Goal: Check status: Check status

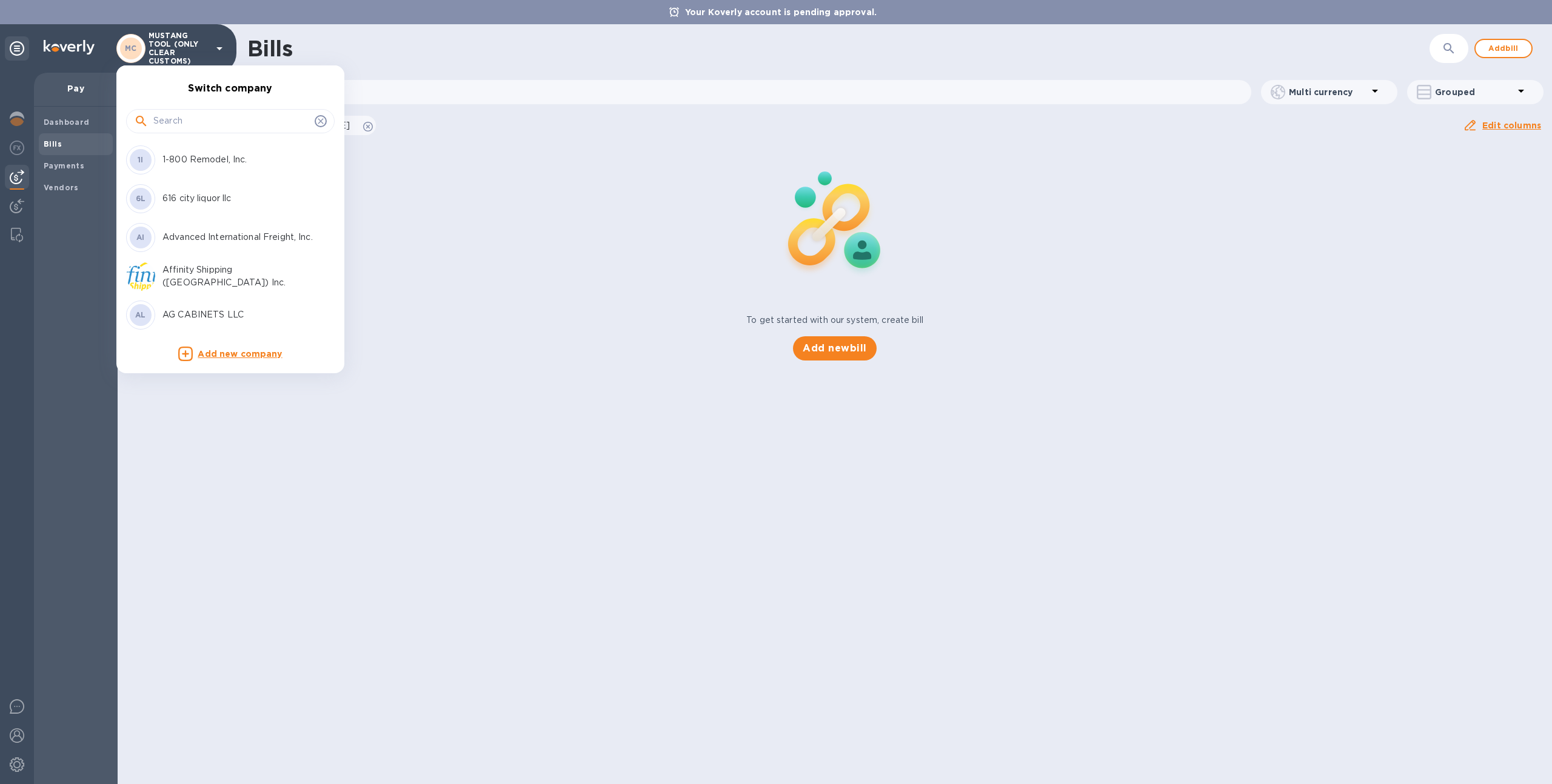
click at [357, 272] on div at bounding box center [776, 392] width 1552 height 784
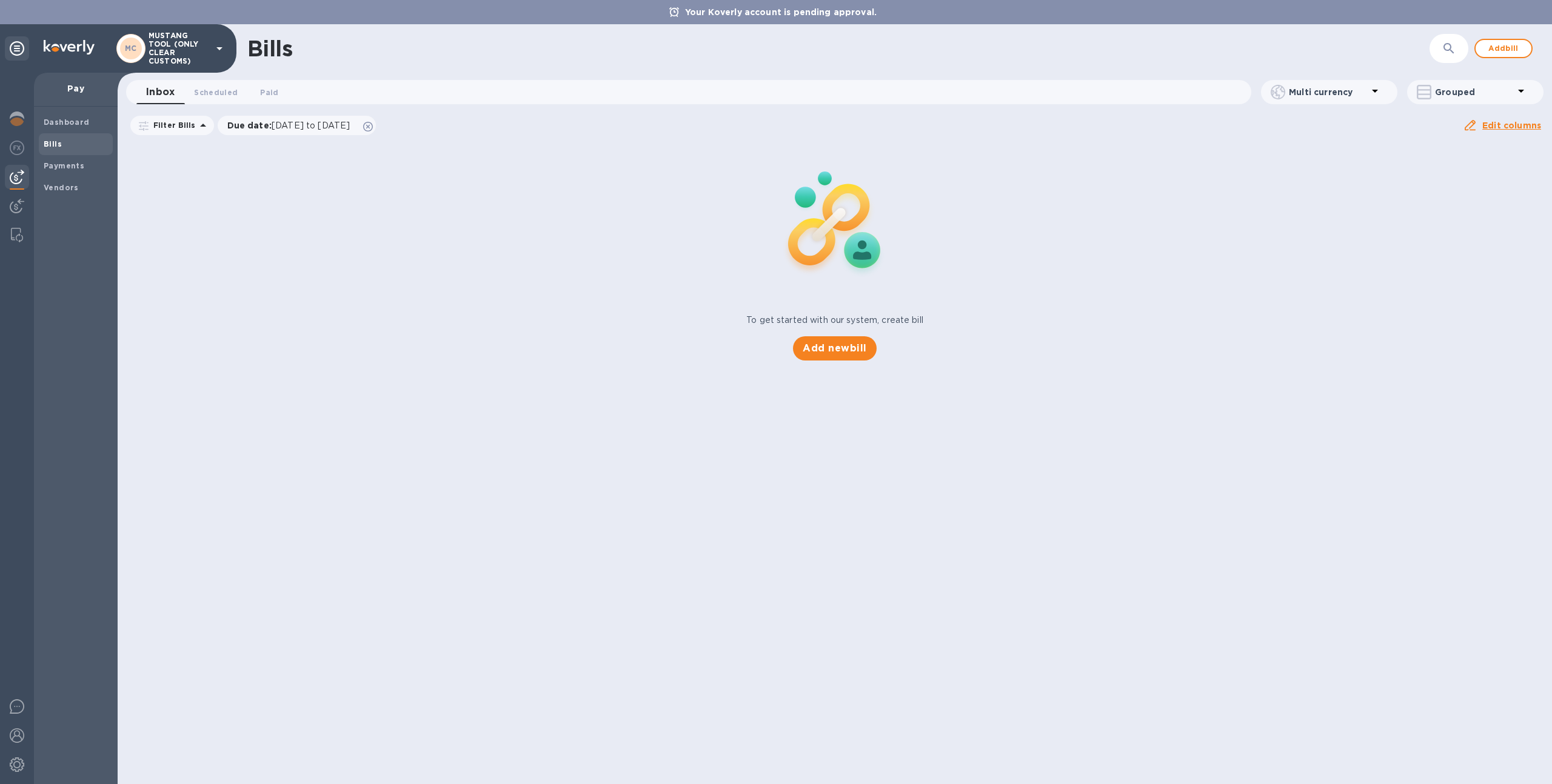
click at [161, 54] on p "MUSTANG TOOL (ONLY CLEAR CUSTOMS)" at bounding box center [179, 48] width 61 height 34
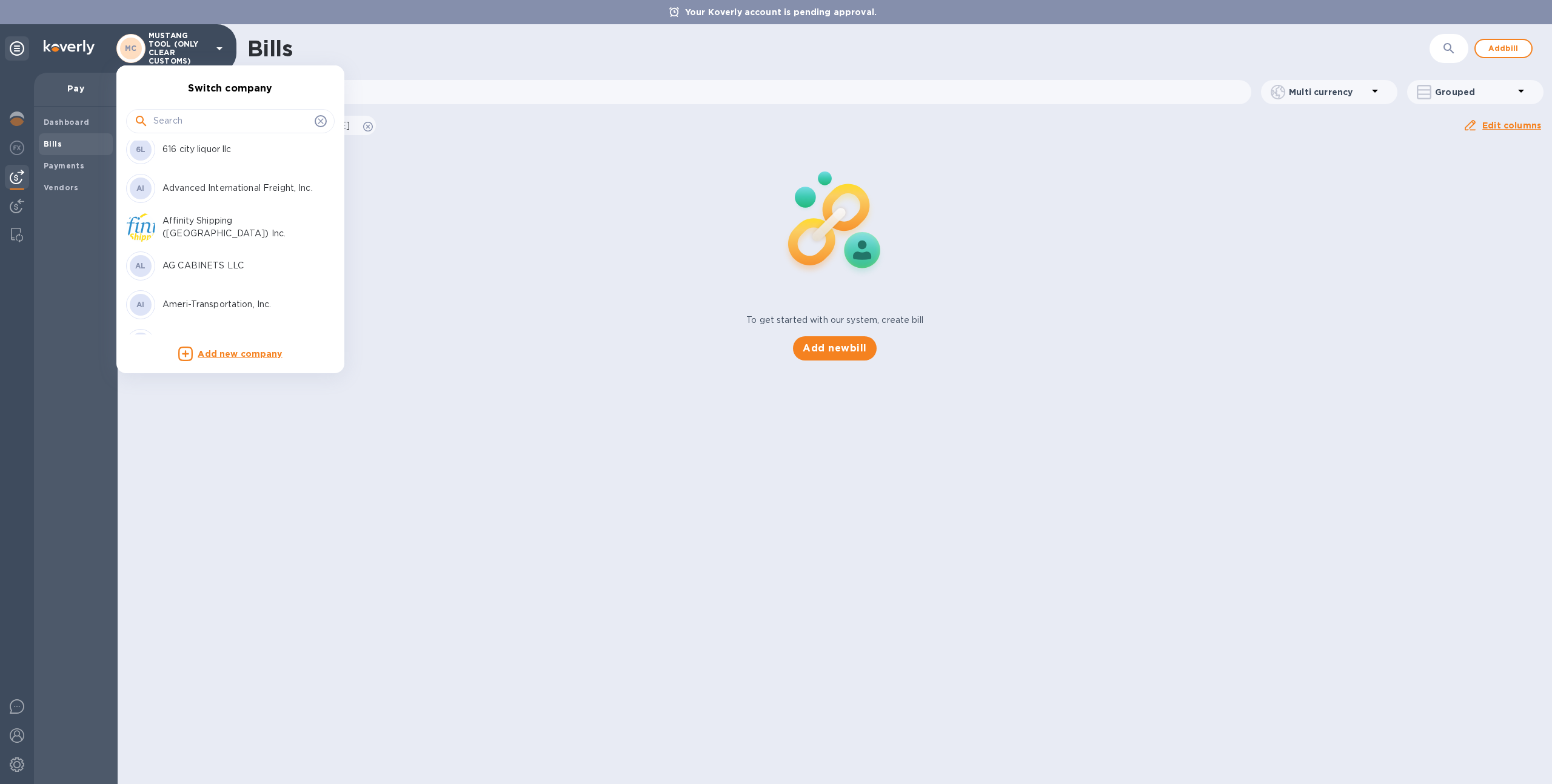
scroll to position [50, 0]
click at [195, 126] on input "text" at bounding box center [232, 121] width 156 height 18
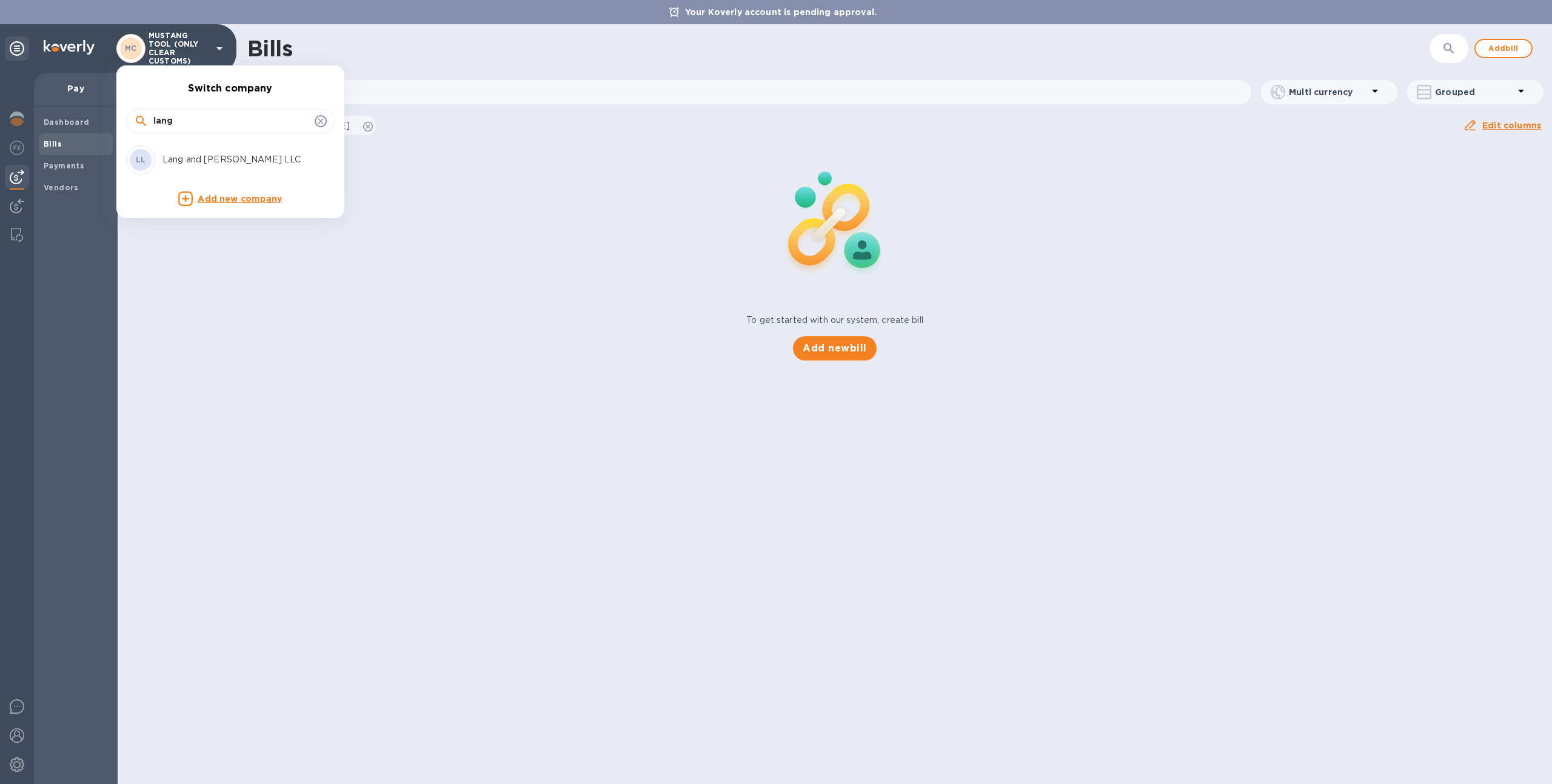
type input "lang"
click at [279, 154] on p "Lang and [PERSON_NAME] LLC" at bounding box center [239, 160] width 153 height 13
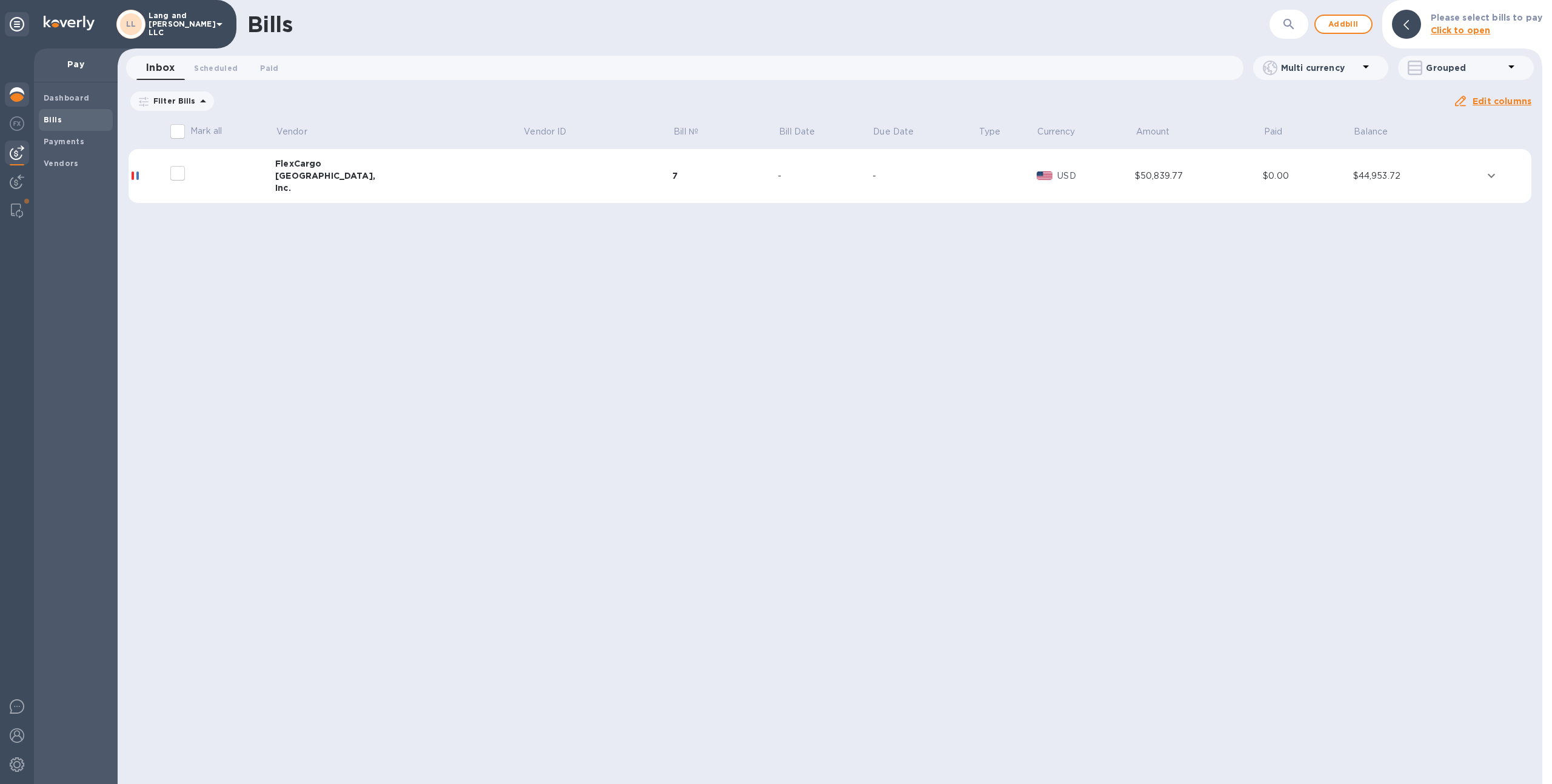
click at [13, 102] on div at bounding box center [17, 95] width 25 height 26
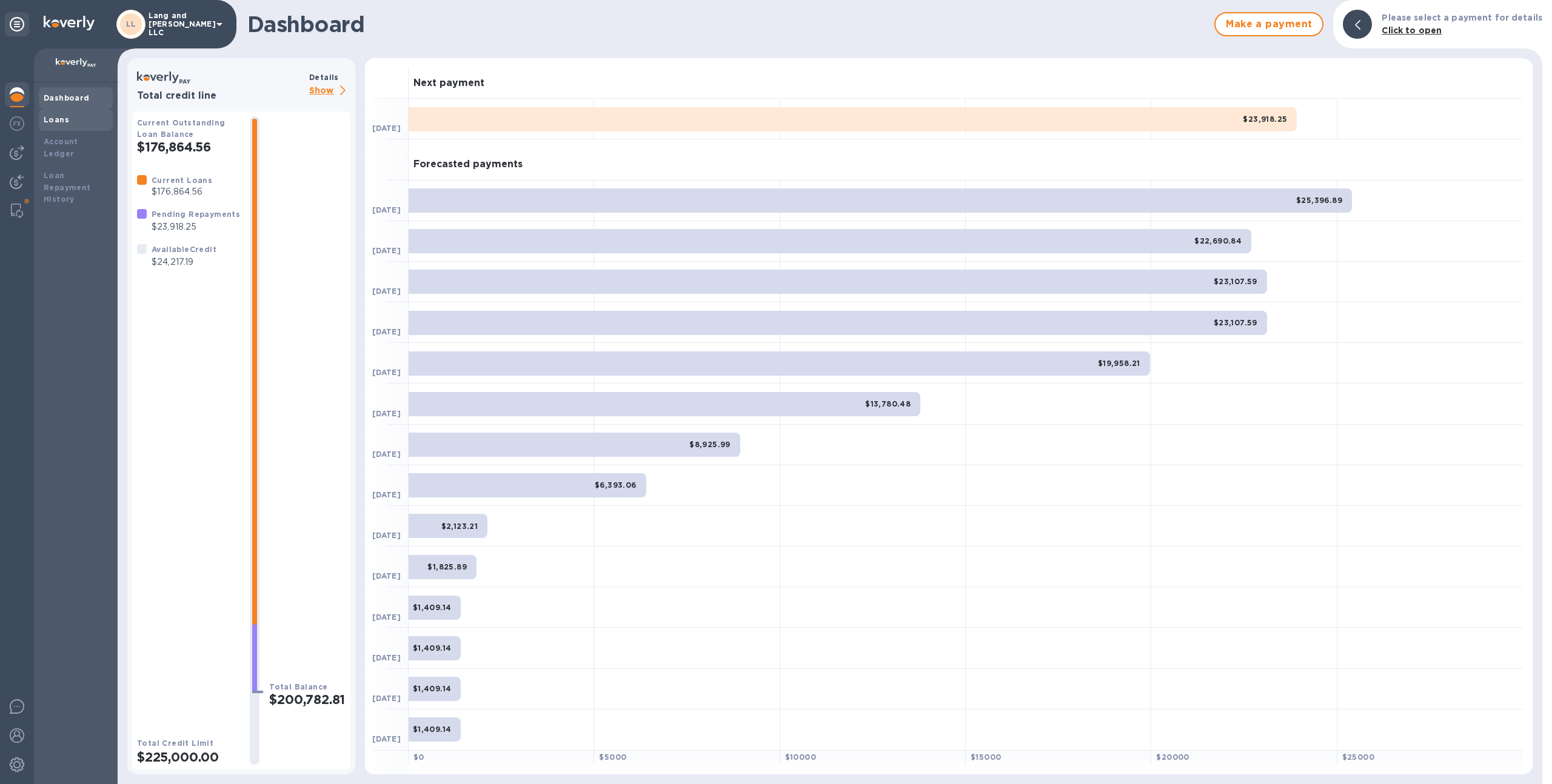
click at [45, 122] on b "Loans" at bounding box center [56, 119] width 25 height 9
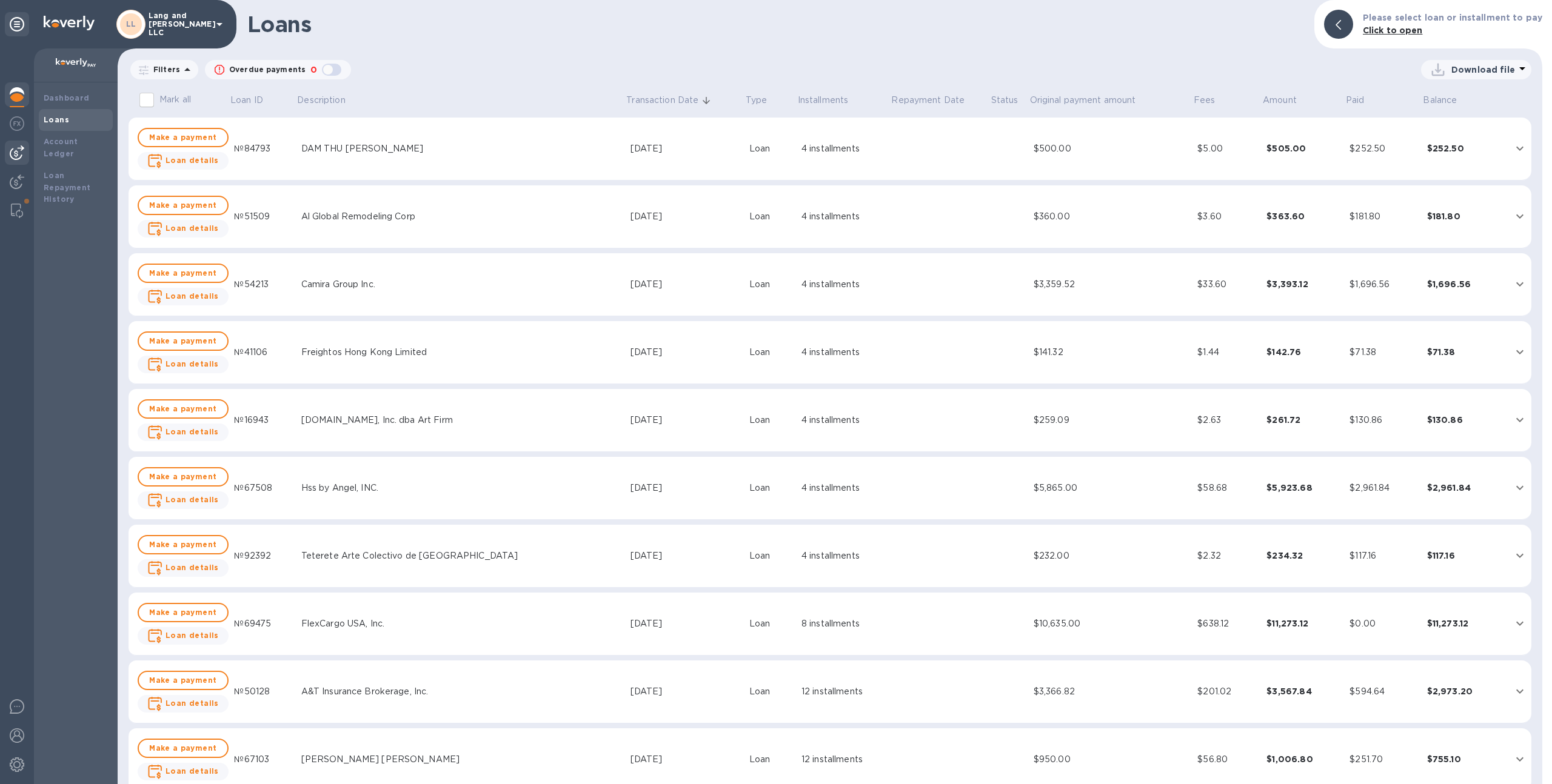
click at [16, 155] on img at bounding box center [17, 153] width 15 height 15
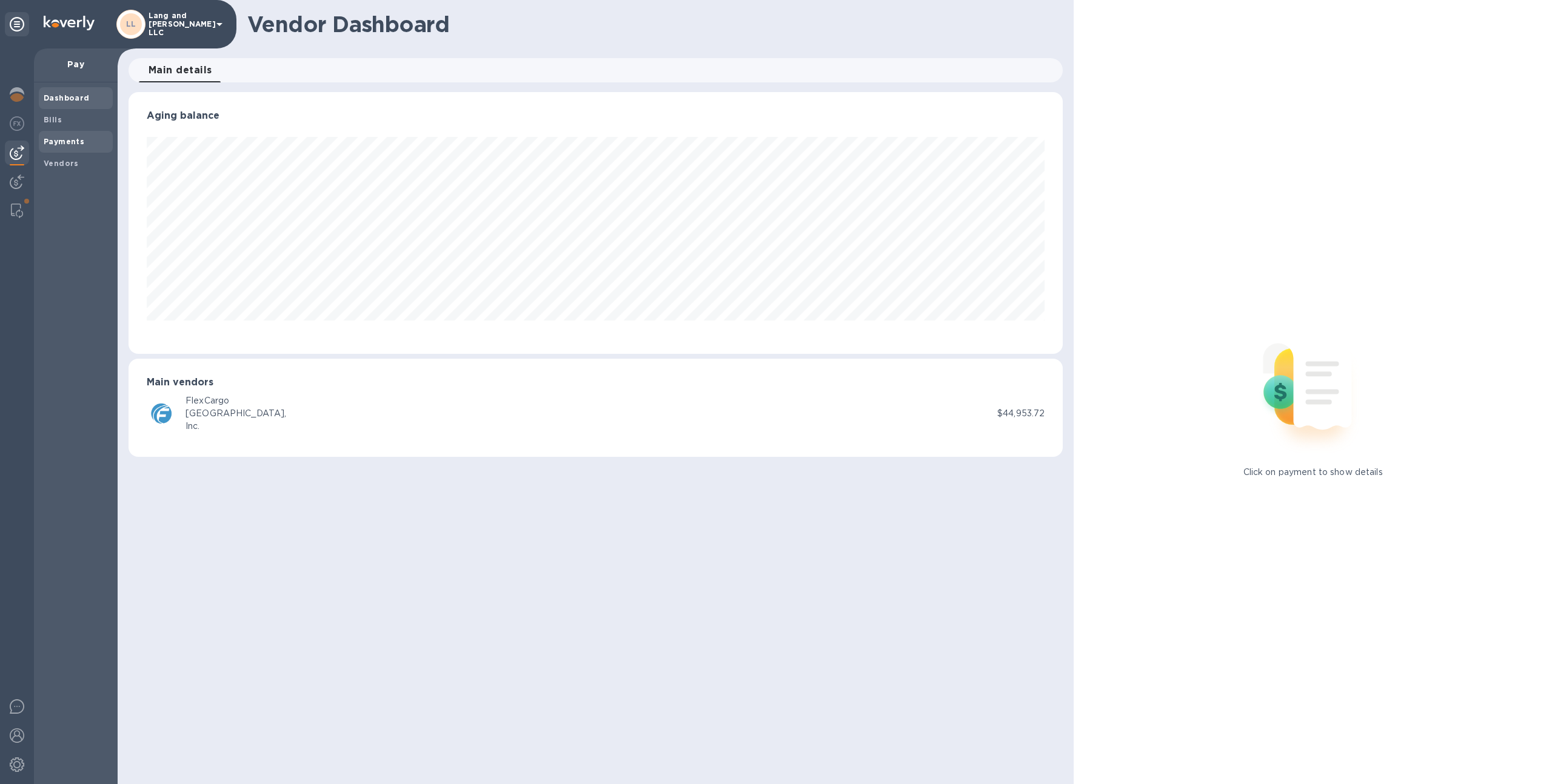
scroll to position [262, 934]
click at [54, 144] on b "Payments" at bounding box center [63, 141] width 40 height 9
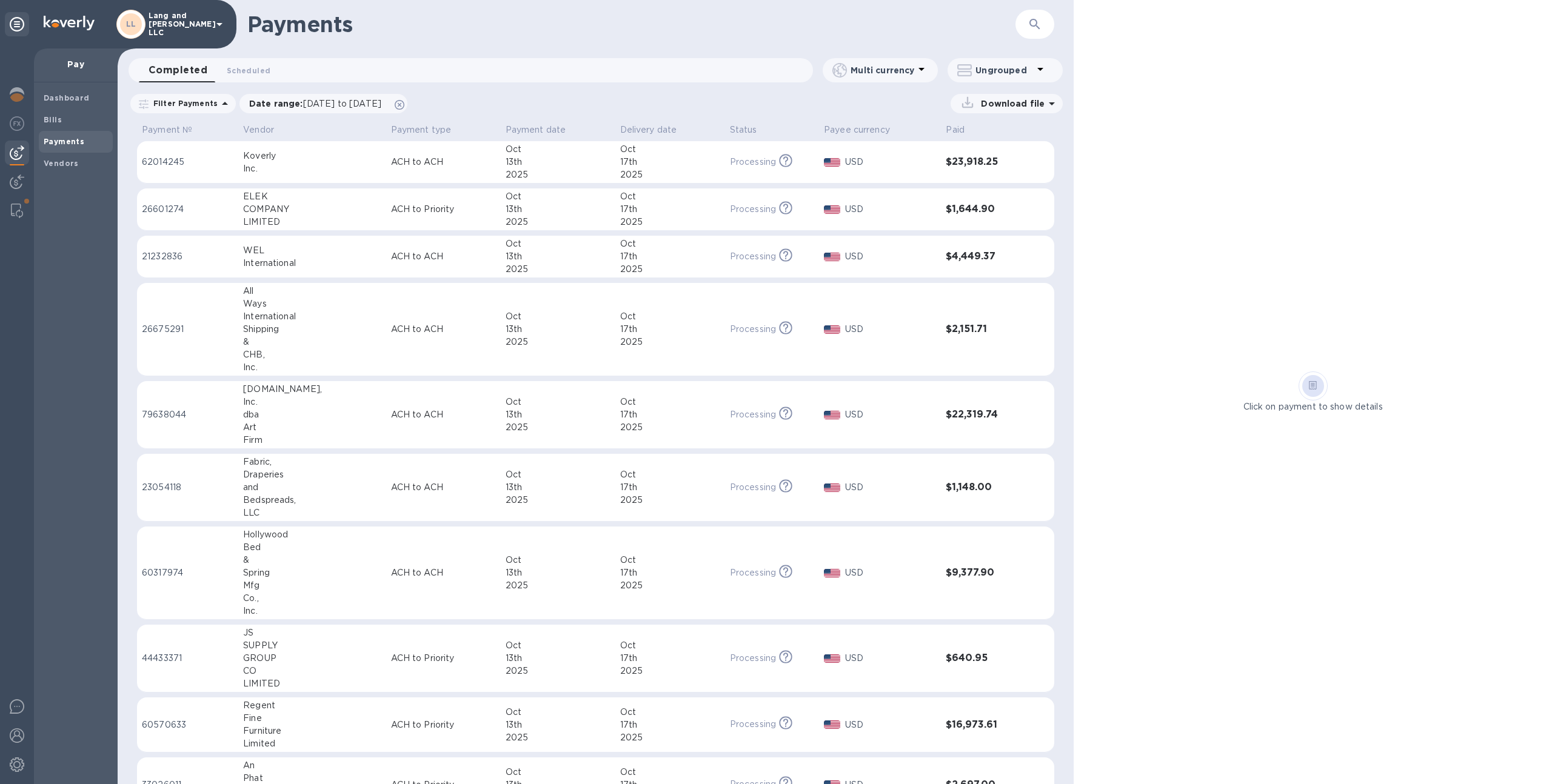
click at [393, 331] on p "ACH to ACH" at bounding box center [443, 330] width 105 height 13
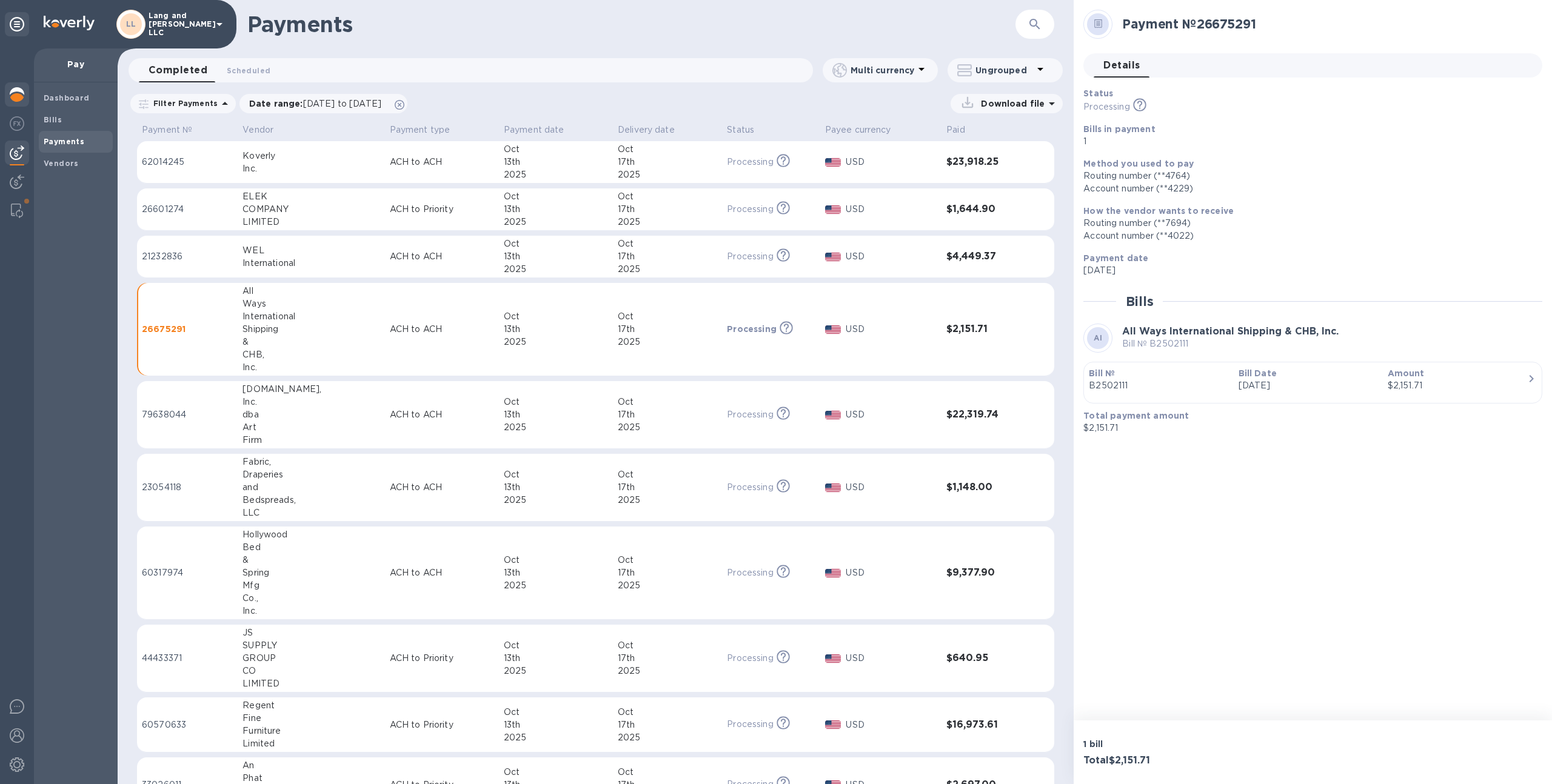
click at [16, 98] on img at bounding box center [17, 94] width 15 height 15
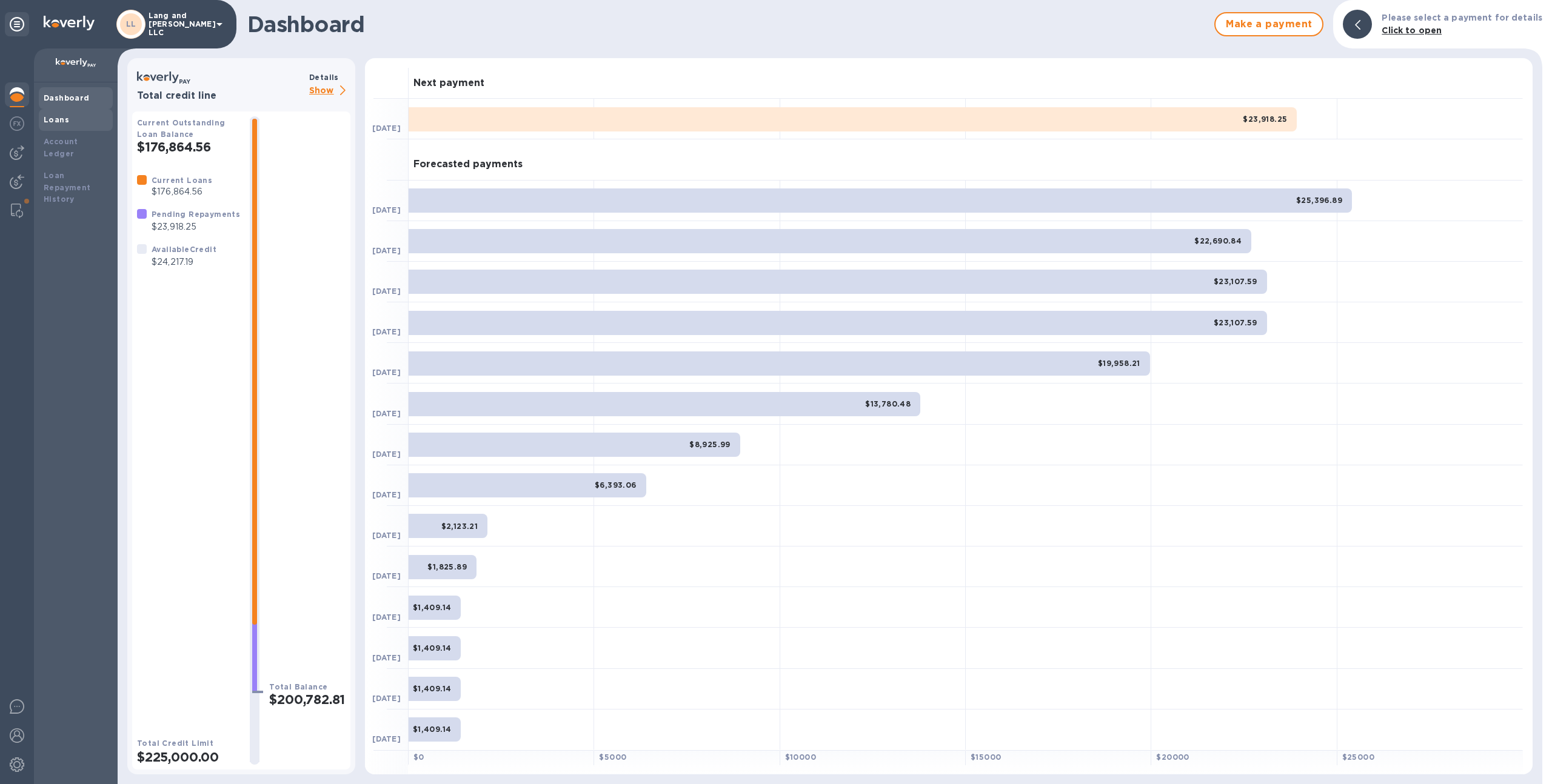
click at [57, 119] on b "Loans" at bounding box center [56, 119] width 25 height 9
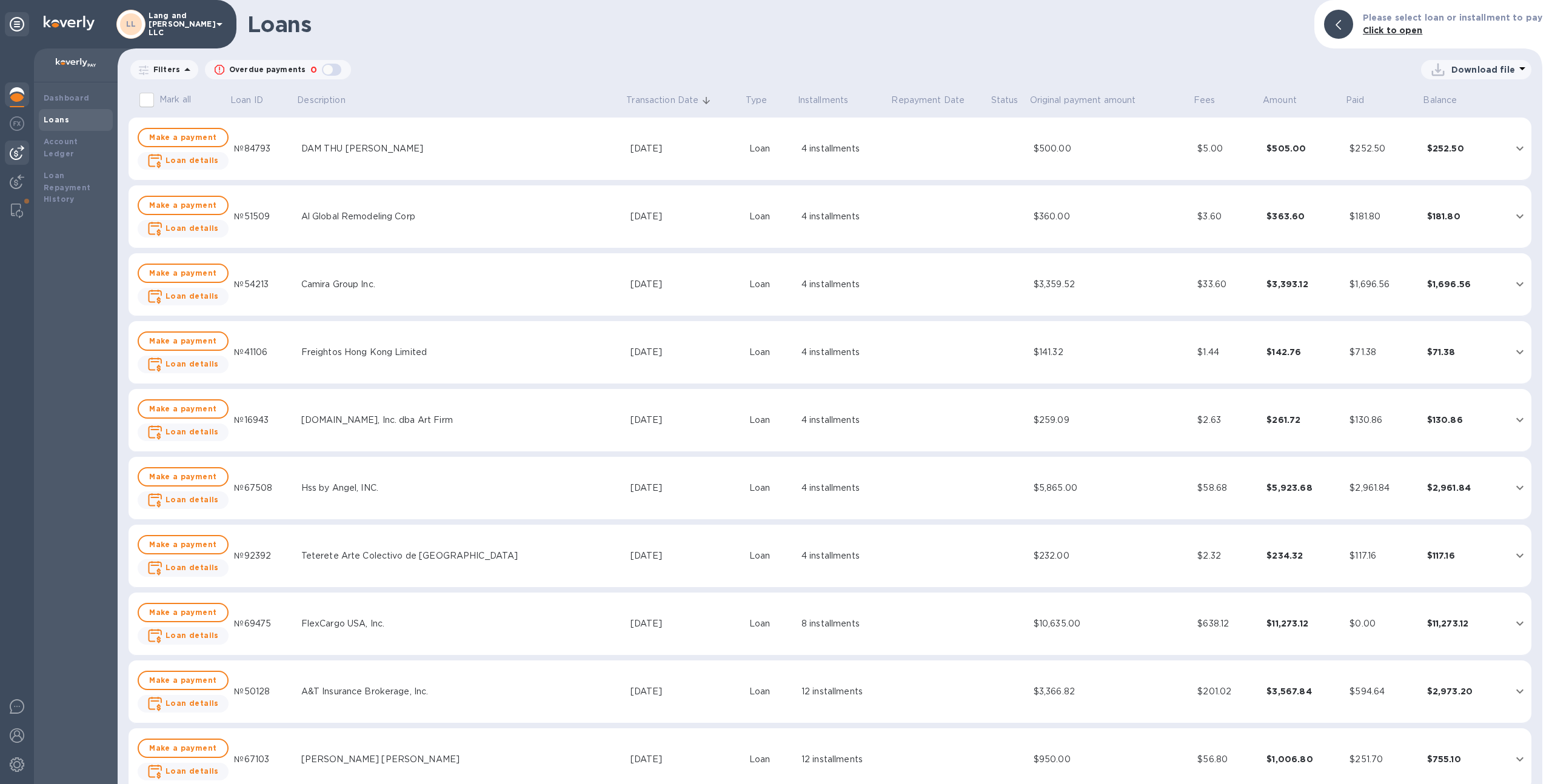
click at [15, 154] on img at bounding box center [17, 153] width 15 height 15
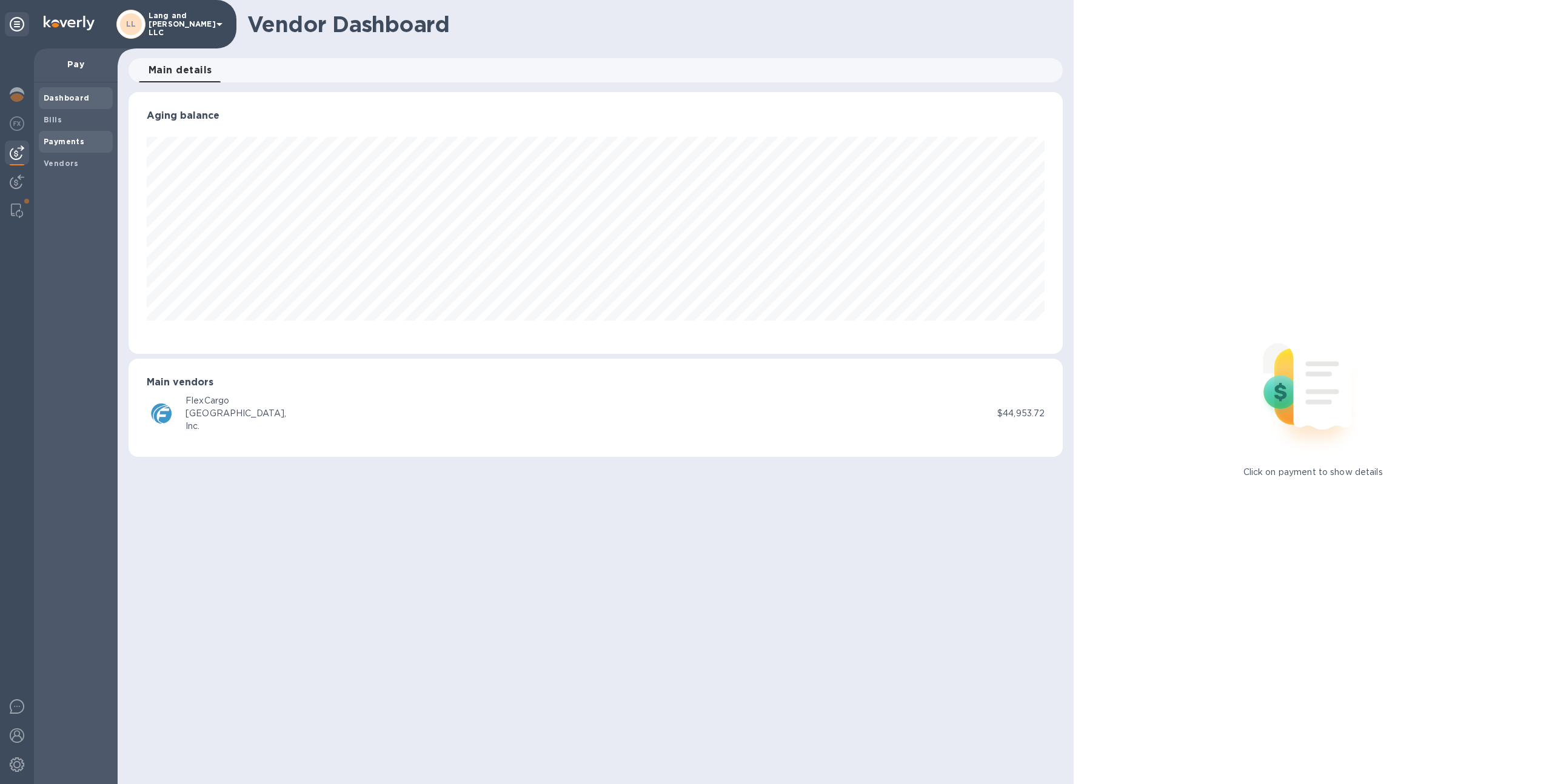
scroll to position [262, 934]
click at [82, 121] on span "Bills" at bounding box center [76, 120] width 64 height 12
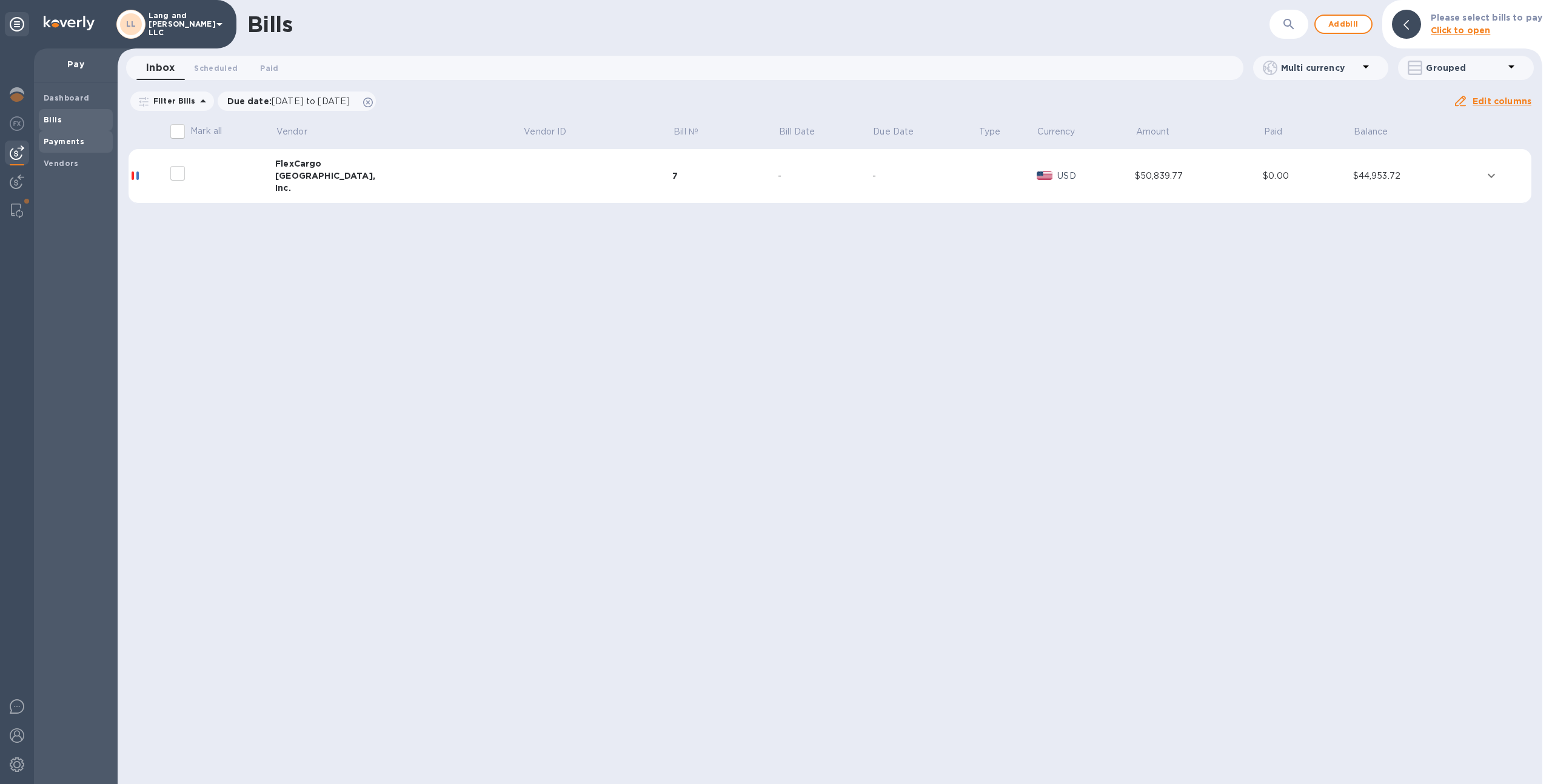
click at [93, 132] on div "Payments" at bounding box center [76, 141] width 74 height 22
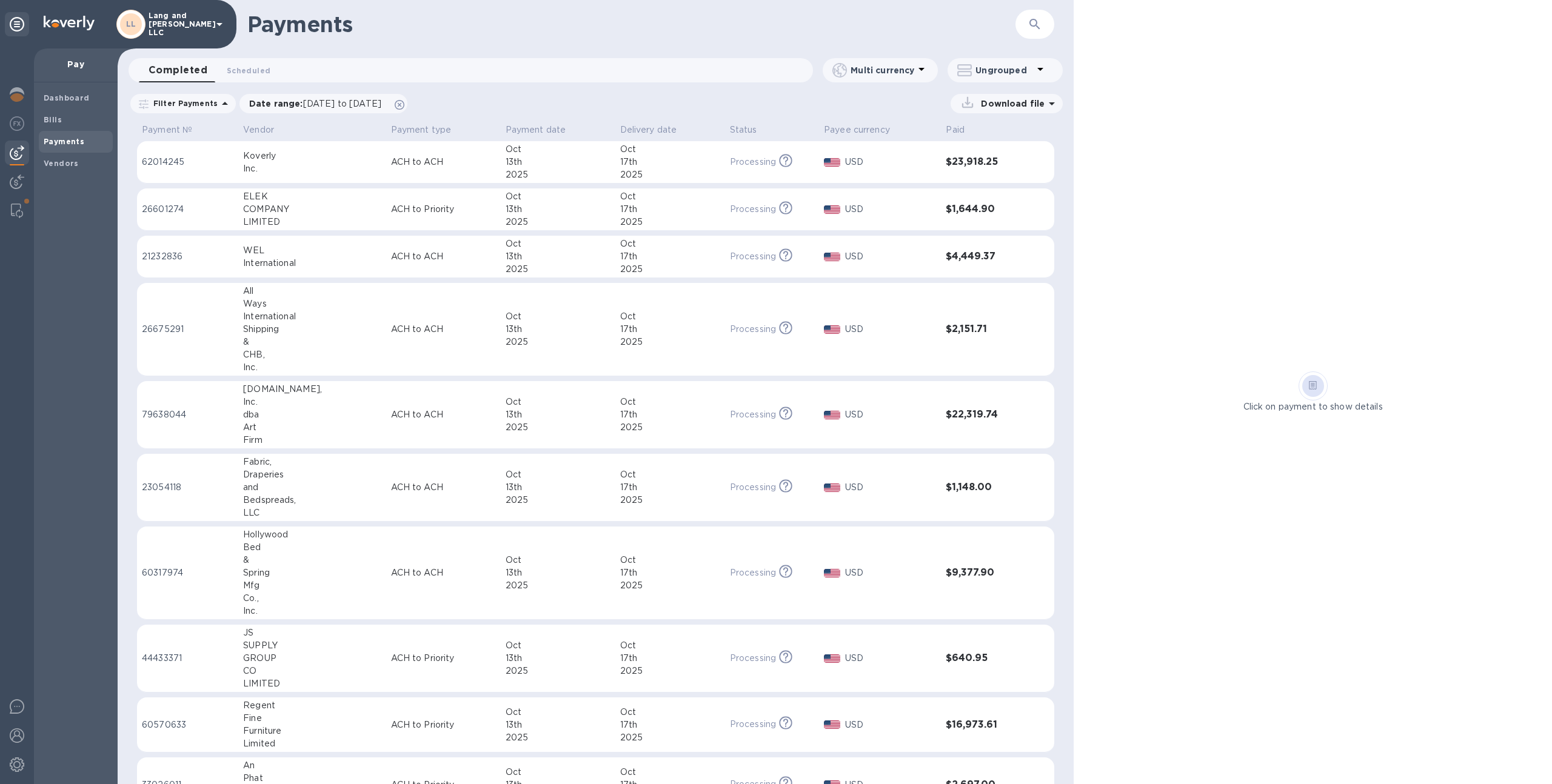
click at [400, 317] on td "ACH to ACH" at bounding box center [443, 330] width 115 height 94
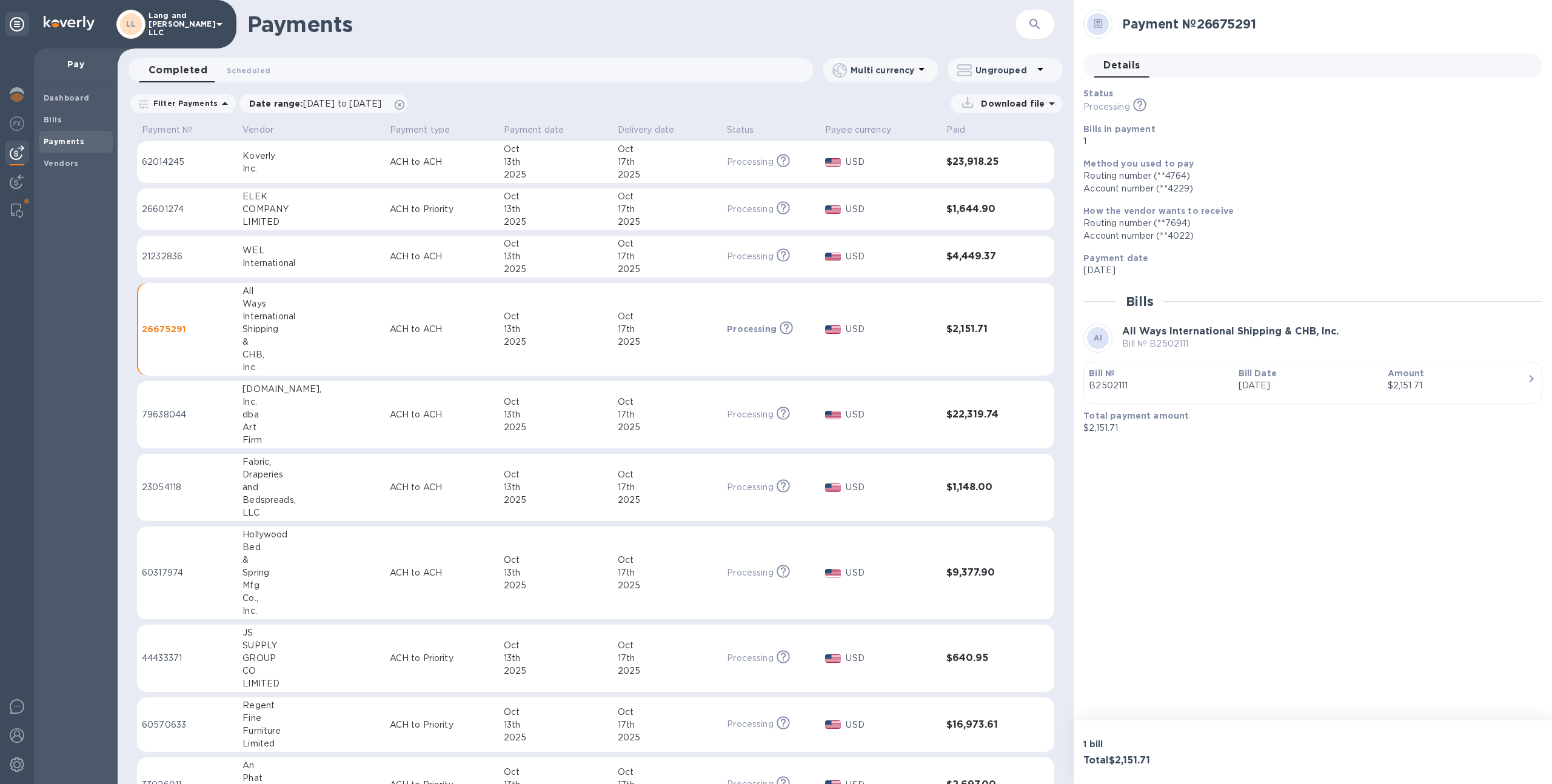
click at [411, 430] on td "ACH to ACH" at bounding box center [442, 415] width 114 height 68
click at [420, 495] on td "ACH to ACH" at bounding box center [442, 488] width 114 height 68
click at [427, 573] on p "ACH to ACH" at bounding box center [442, 573] width 104 height 13
click at [421, 476] on td "ACH to ACH" at bounding box center [442, 488] width 114 height 68
click at [409, 429] on td "ACH to ACH" at bounding box center [442, 415] width 114 height 68
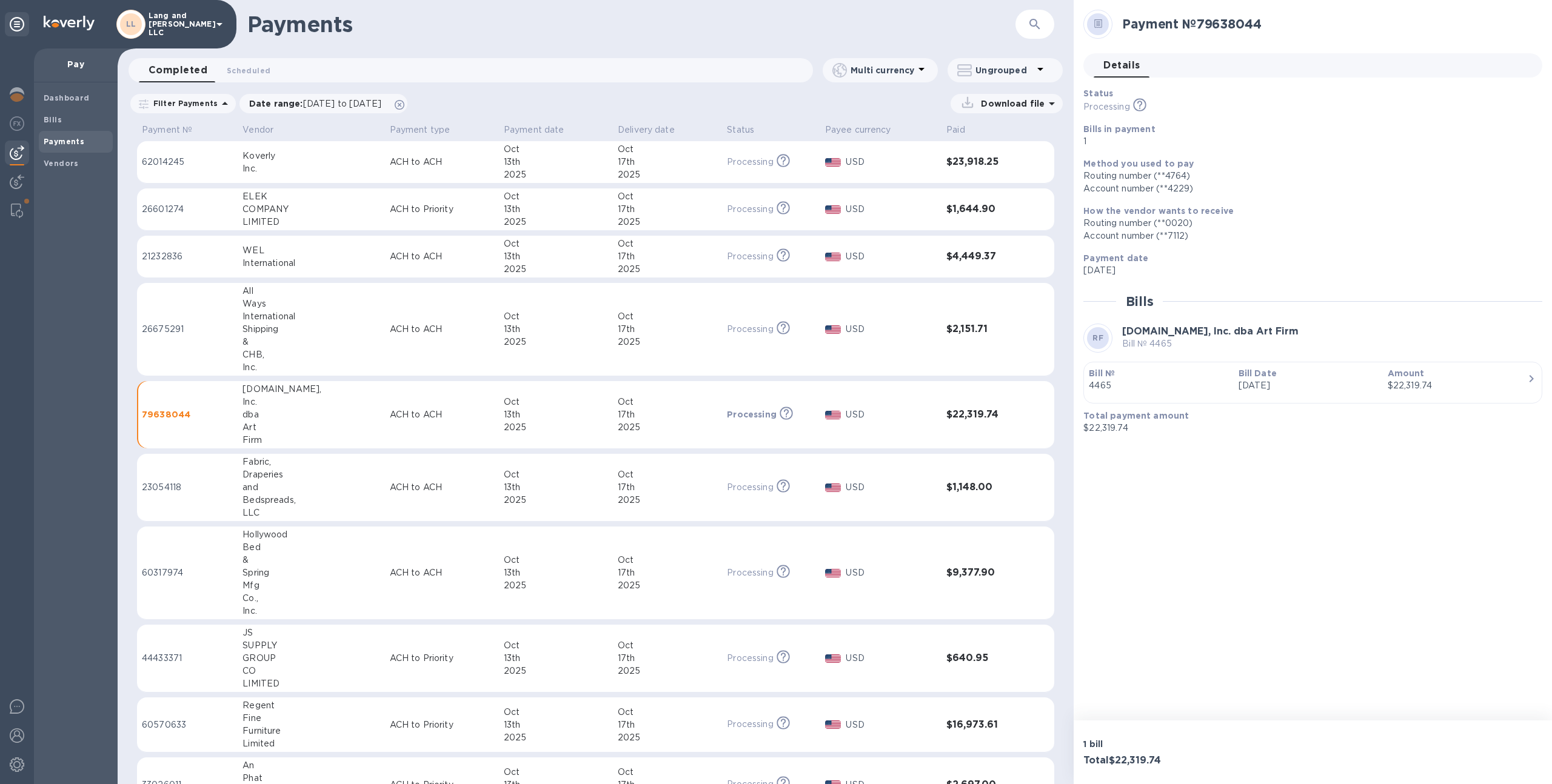
click at [388, 351] on td "ACH to ACH" at bounding box center [442, 330] width 114 height 94
click at [390, 260] on p "ACH to ACH" at bounding box center [442, 257] width 104 height 13
click at [385, 222] on td "ACH to Priority" at bounding box center [442, 210] width 114 height 43
click at [397, 263] on td "ACH to ACH" at bounding box center [442, 257] width 114 height 43
click at [625, 347] on div "2025" at bounding box center [667, 342] width 99 height 13
